Goal: Check status: Check status

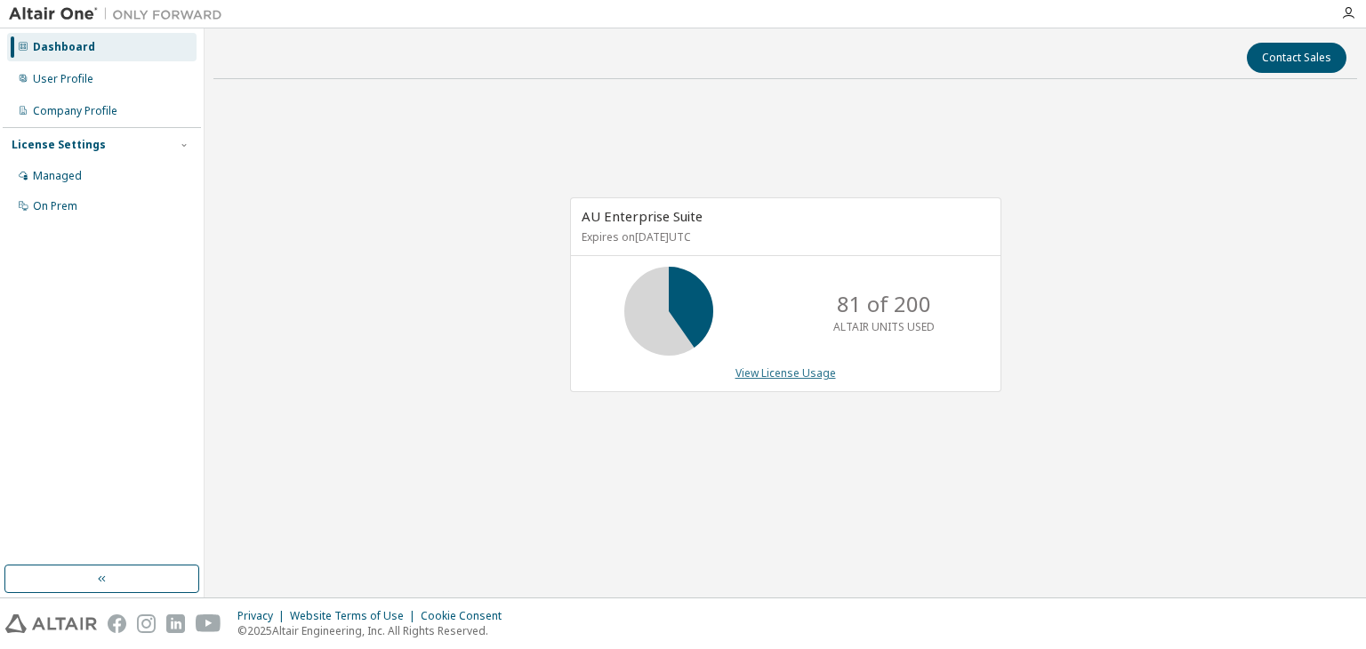
click at [769, 369] on link "View License Usage" at bounding box center [786, 373] width 101 height 15
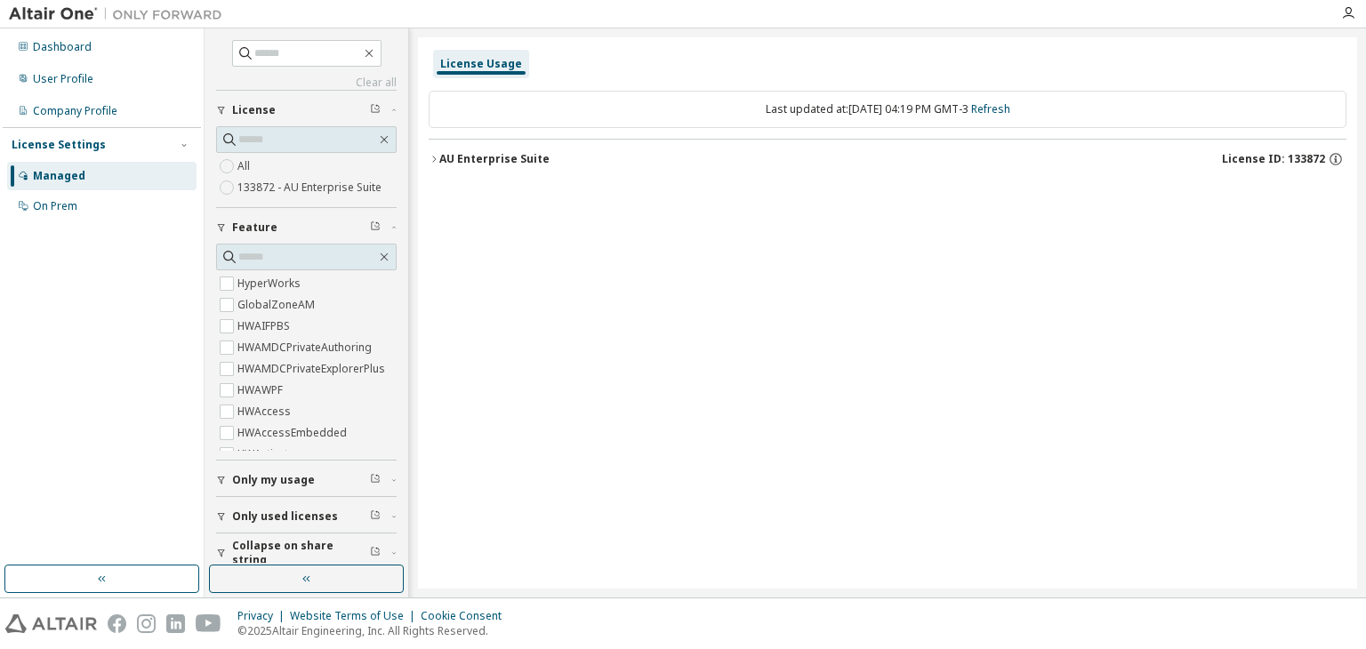
click at [435, 157] on icon "button" at bounding box center [434, 159] width 4 height 6
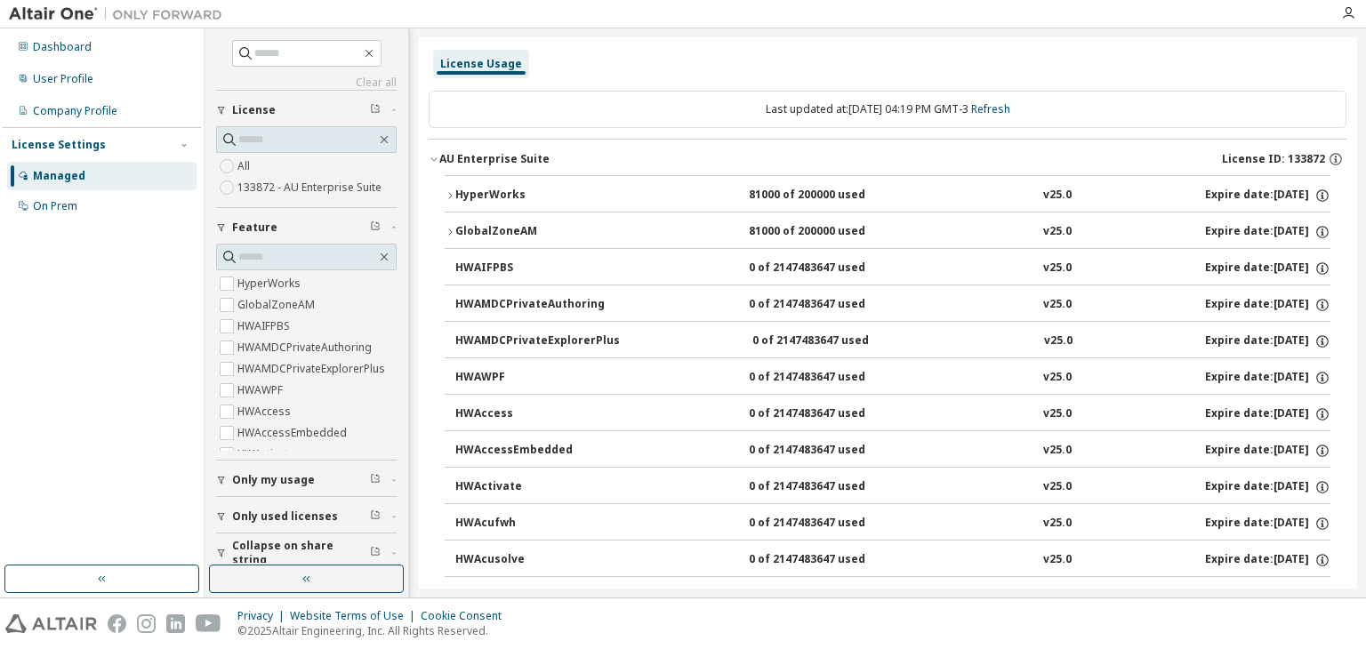
click at [453, 200] on button "HyperWorks 81000 of 200000 used v25.0 Expire date: 2025-12-31" at bounding box center [888, 195] width 886 height 39
